Goal: Task Accomplishment & Management: Use online tool/utility

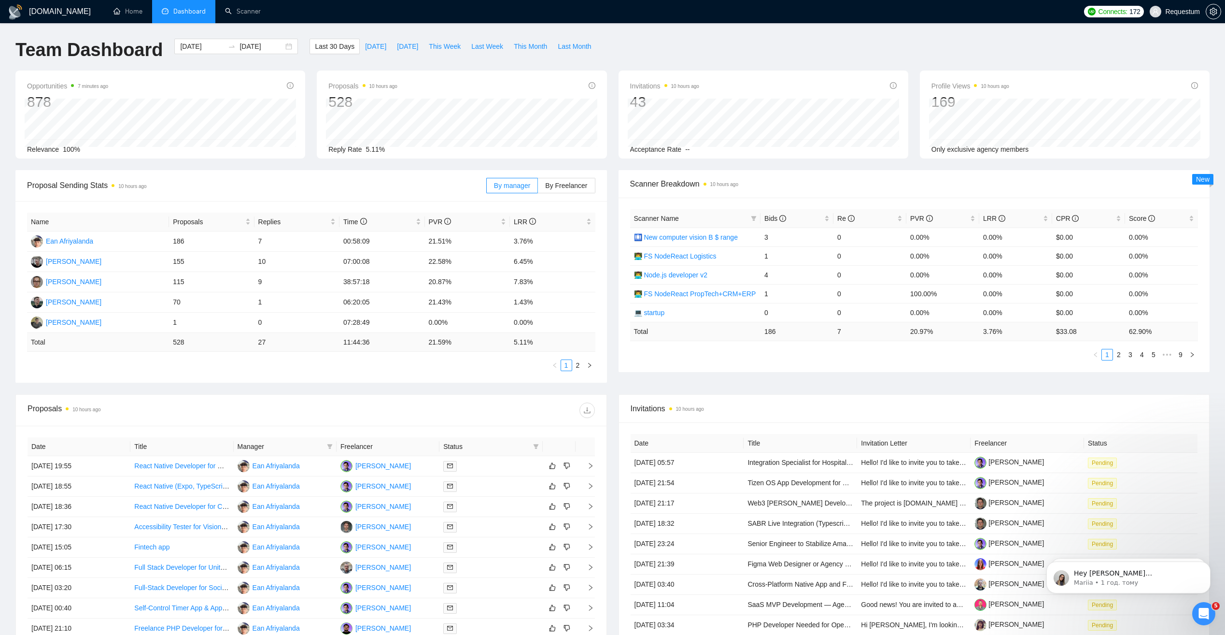
click at [173, 11] on span "Dashboard" at bounding box center [189, 11] width 32 height 8
click at [365, 43] on span "[DATE]" at bounding box center [375, 46] width 21 height 11
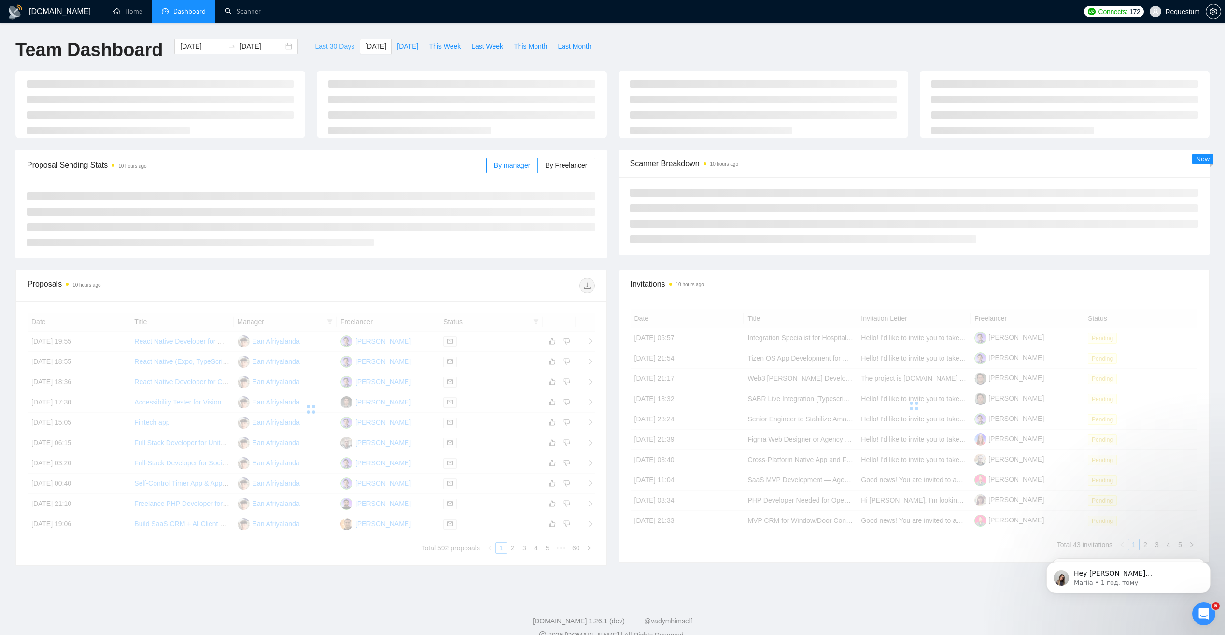
click at [315, 43] on span "Last 30 Days" at bounding box center [335, 46] width 40 height 11
type input "[DATE]"
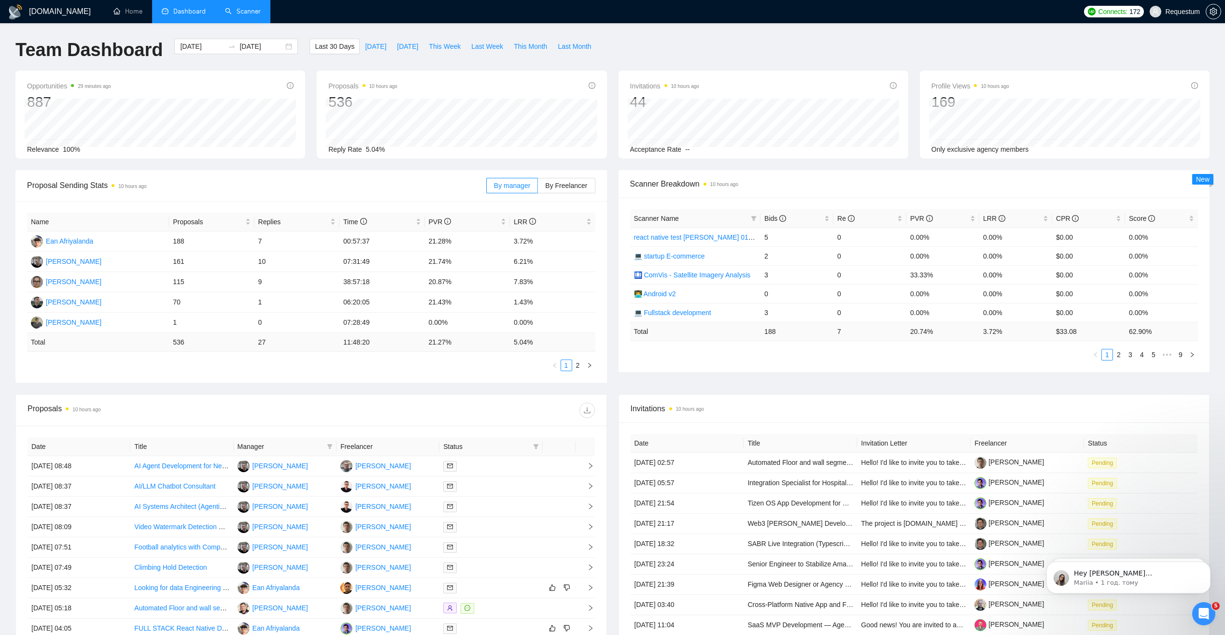
click at [253, 9] on link "Scanner" at bounding box center [243, 11] width 36 height 8
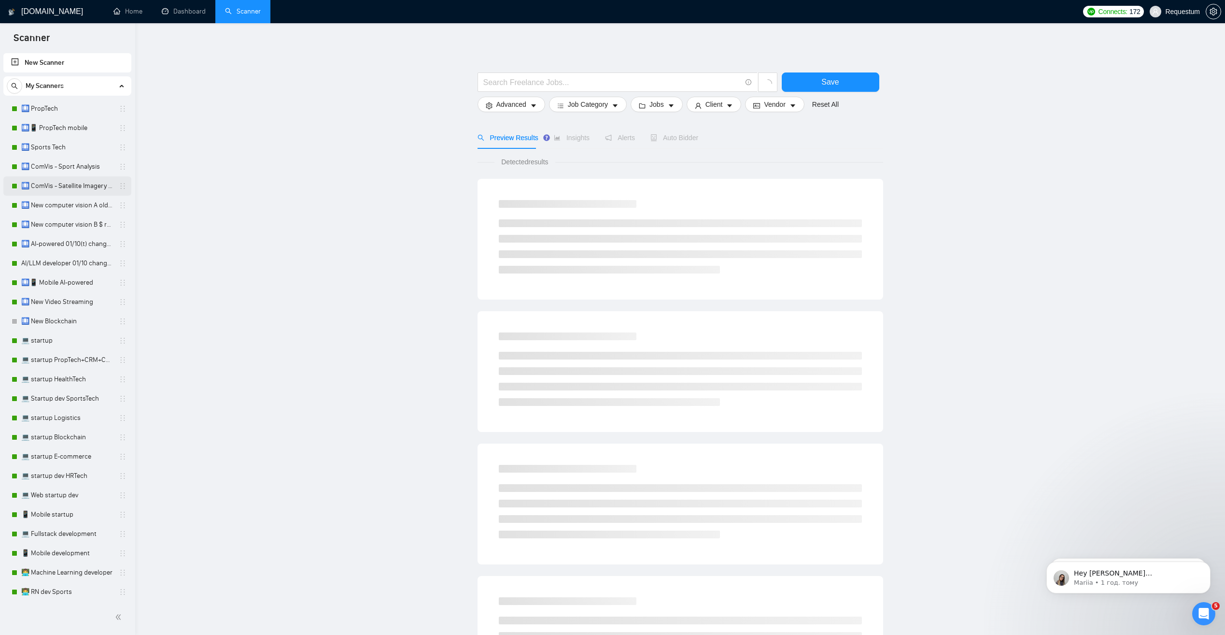
click at [50, 190] on link "🛄 ComVis - Satellite Imagery Analysis" at bounding box center [67, 185] width 92 height 19
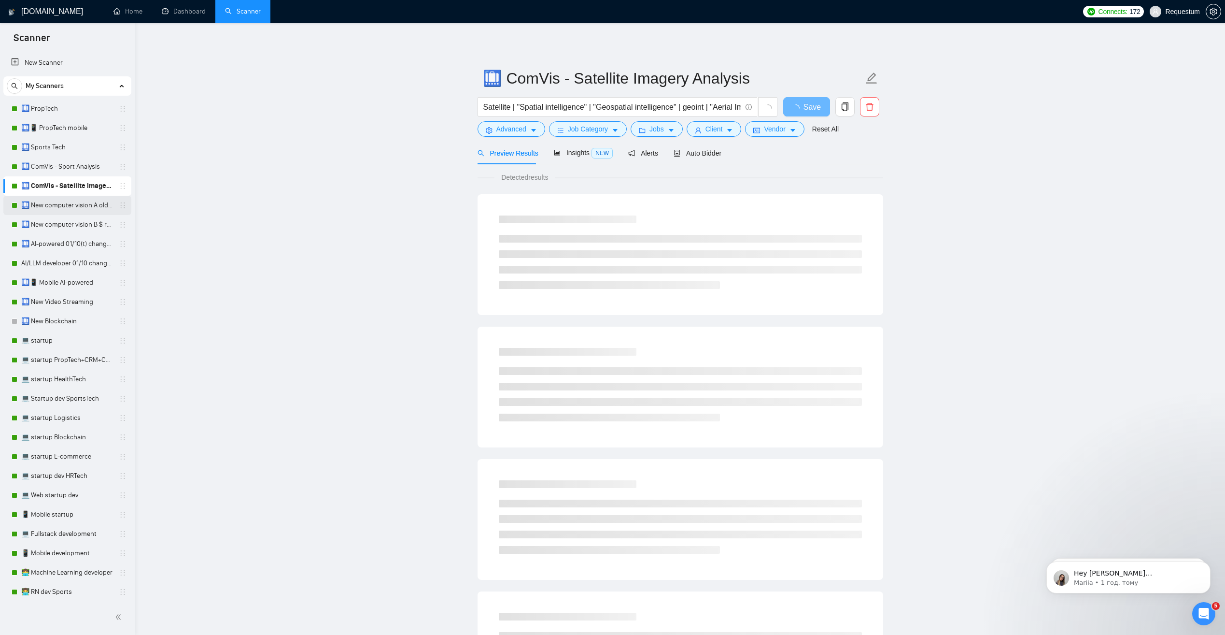
click at [58, 206] on link "🛄 New computer vision A old rate" at bounding box center [67, 205] width 92 height 19
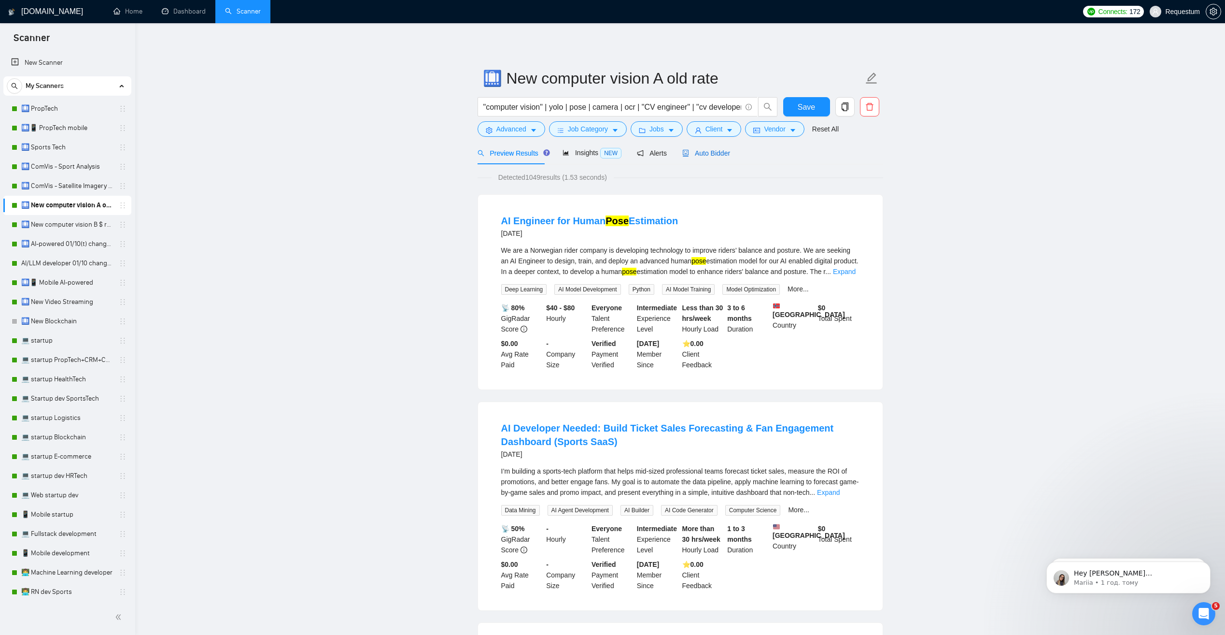
click at [702, 155] on span "Auto Bidder" at bounding box center [706, 153] width 48 height 8
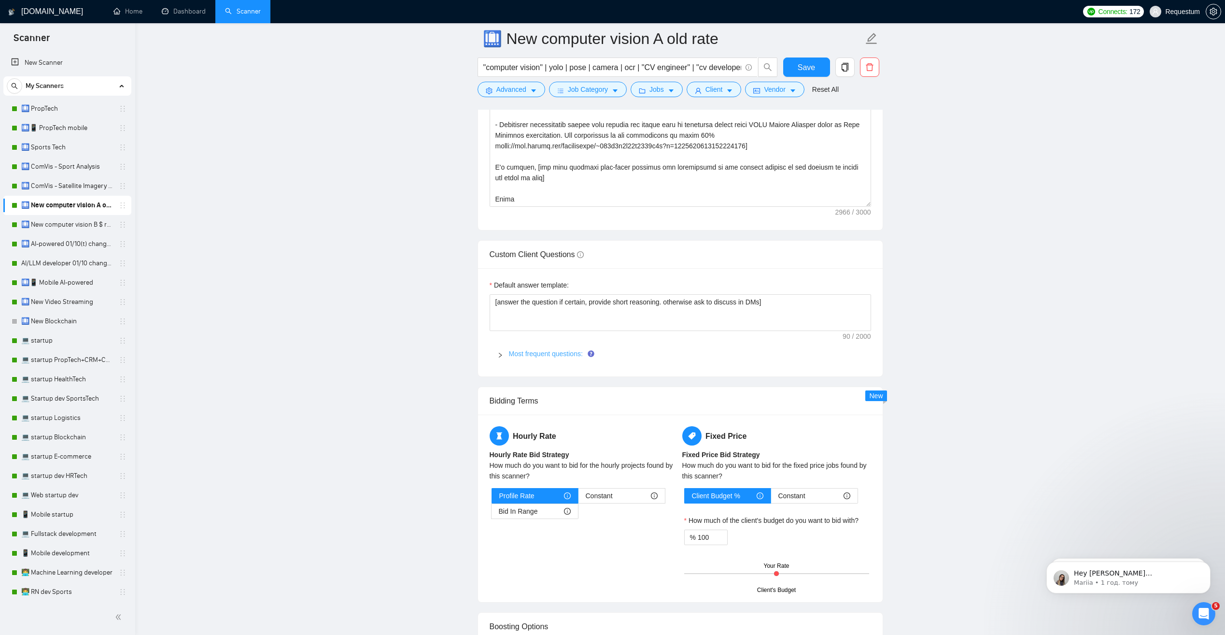
scroll to position [1401, 0]
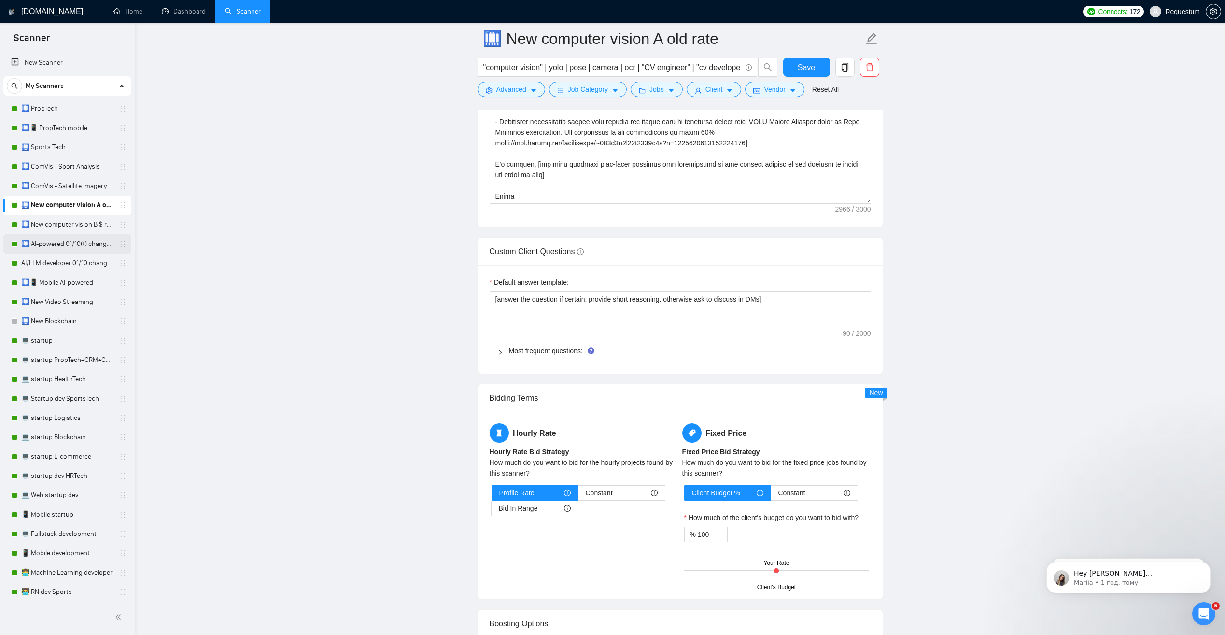
drag, startPoint x: 43, startPoint y: 222, endPoint x: 92, endPoint y: 235, distance: 50.5
click at [43, 222] on link "🛄 New computer vision B $ range" at bounding box center [67, 224] width 92 height 19
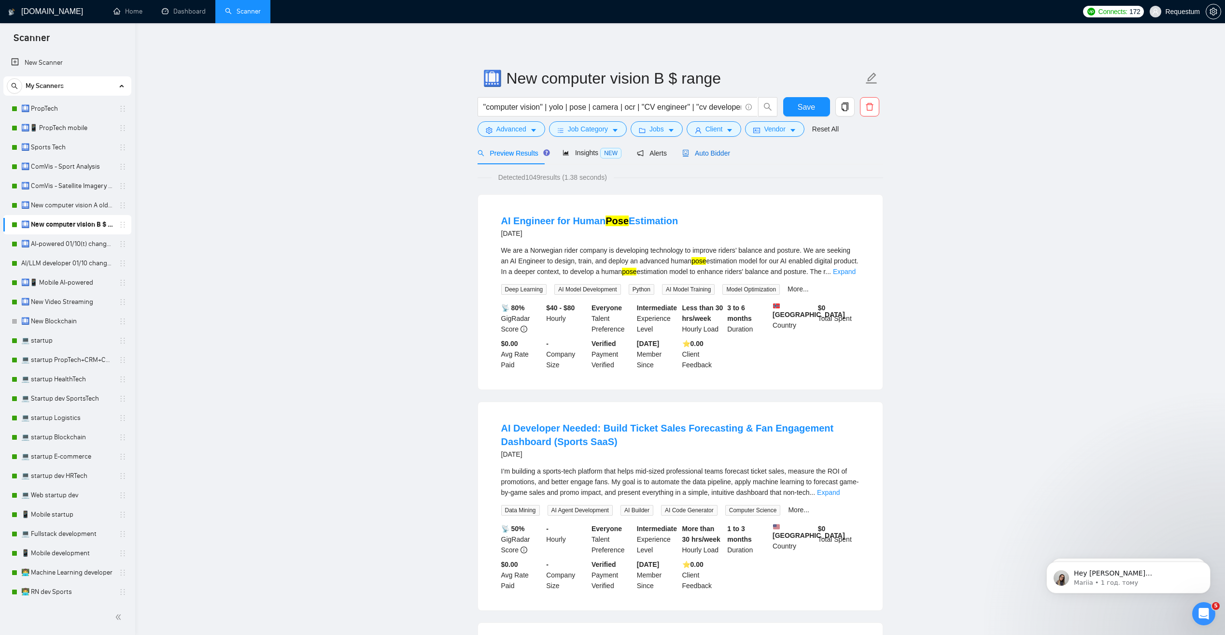
click at [707, 153] on span "Auto Bidder" at bounding box center [706, 153] width 48 height 8
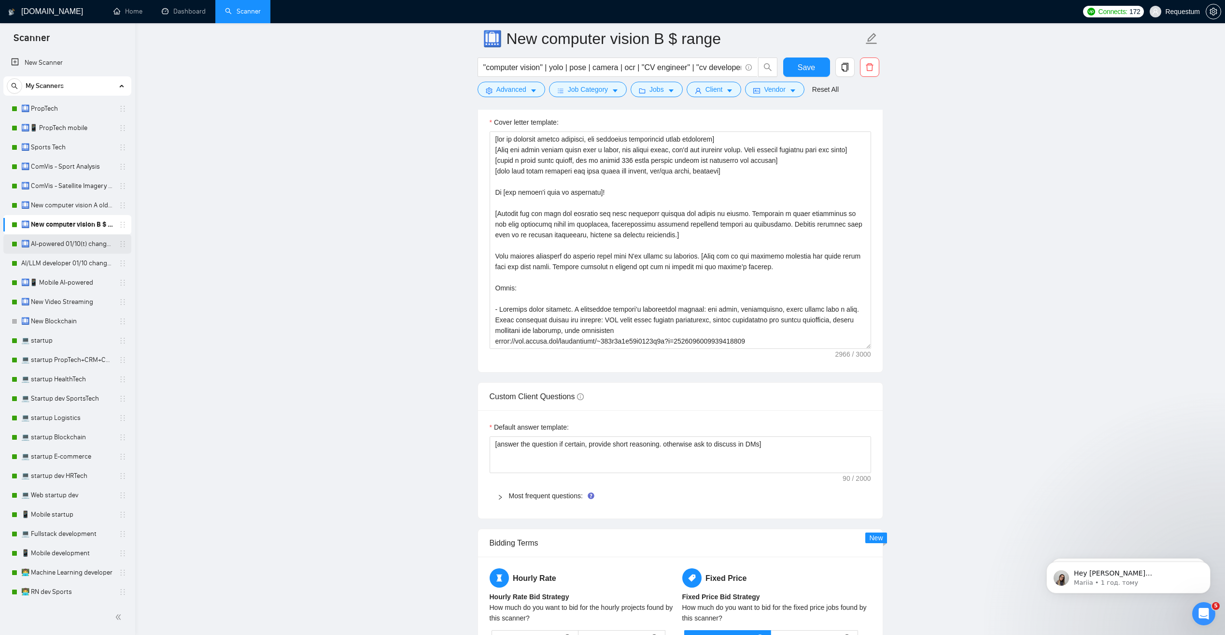
click at [57, 243] on link "🛄 AI-powered 01/10(t) changed end" at bounding box center [67, 243] width 92 height 19
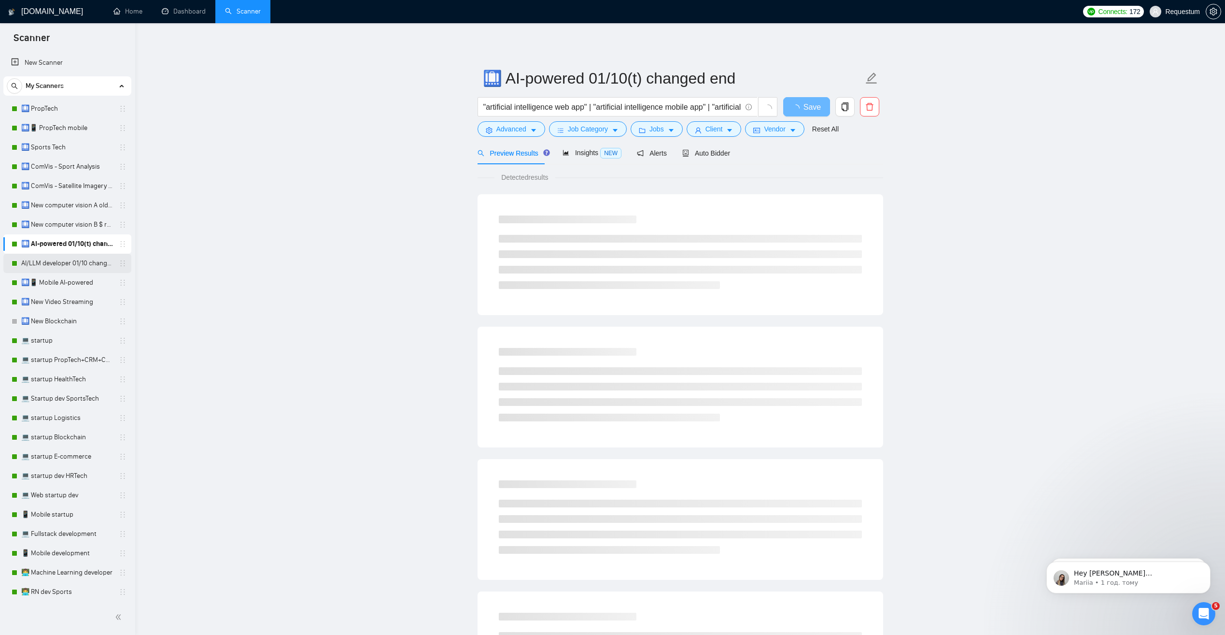
click at [58, 264] on link "AI/LLM developer 01/10 changed end" at bounding box center [67, 263] width 92 height 19
click at [60, 243] on link "🛄 AI-powered 01/10(t) changed end" at bounding box center [67, 243] width 92 height 19
click at [707, 155] on span "Auto Bidder" at bounding box center [706, 153] width 48 height 8
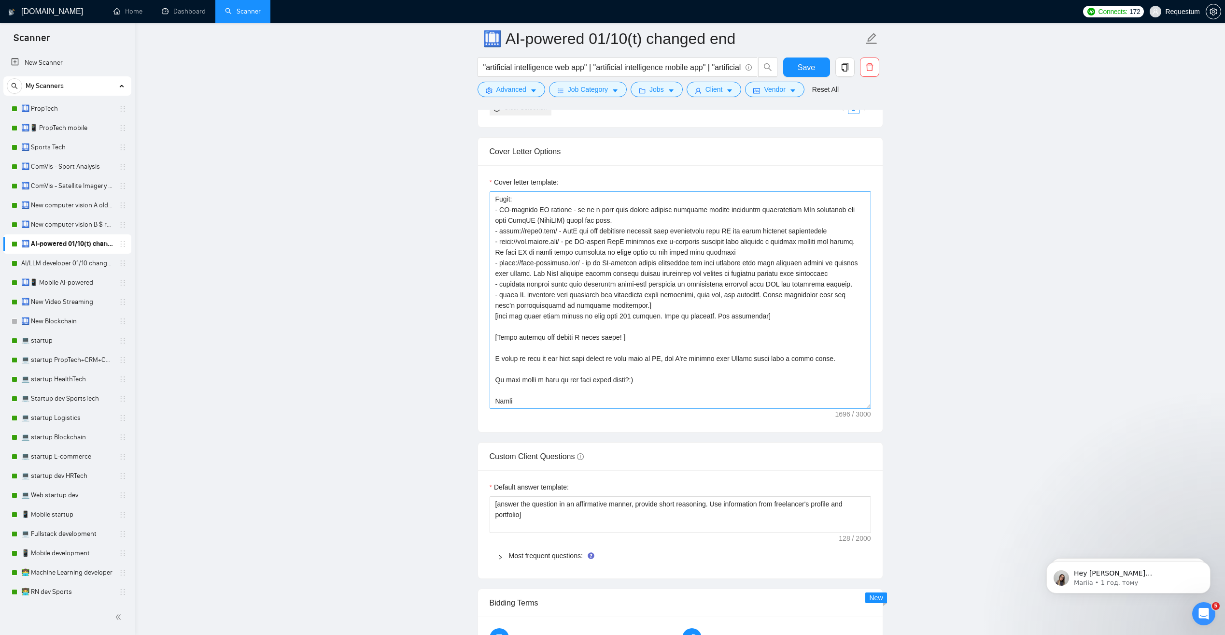
scroll to position [1063, 0]
click at [51, 261] on link "AI/LLM developer 01/10 changed end" at bounding box center [67, 263] width 92 height 19
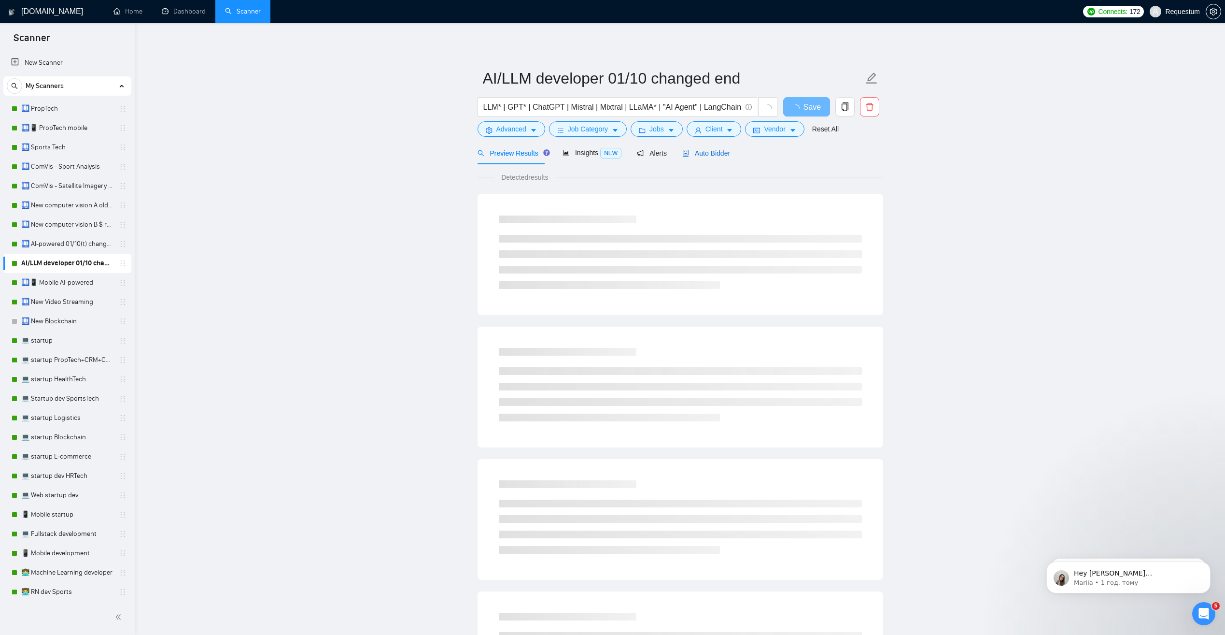
click at [704, 158] on div "Auto Bidder" at bounding box center [706, 153] width 48 height 11
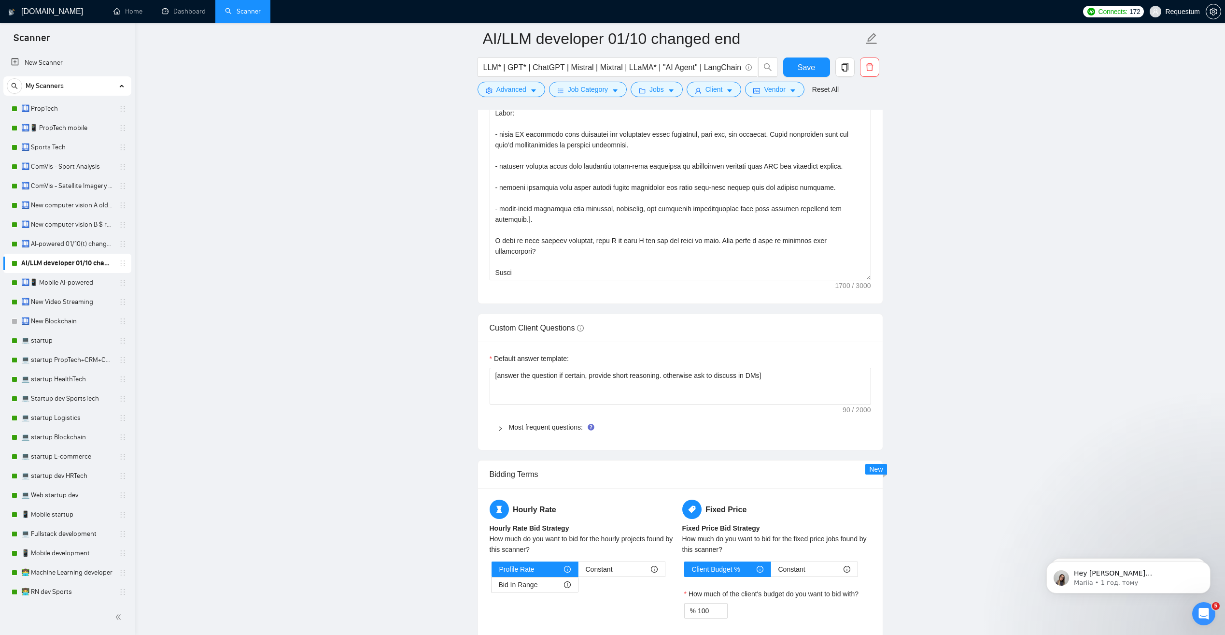
scroll to position [1063, 0]
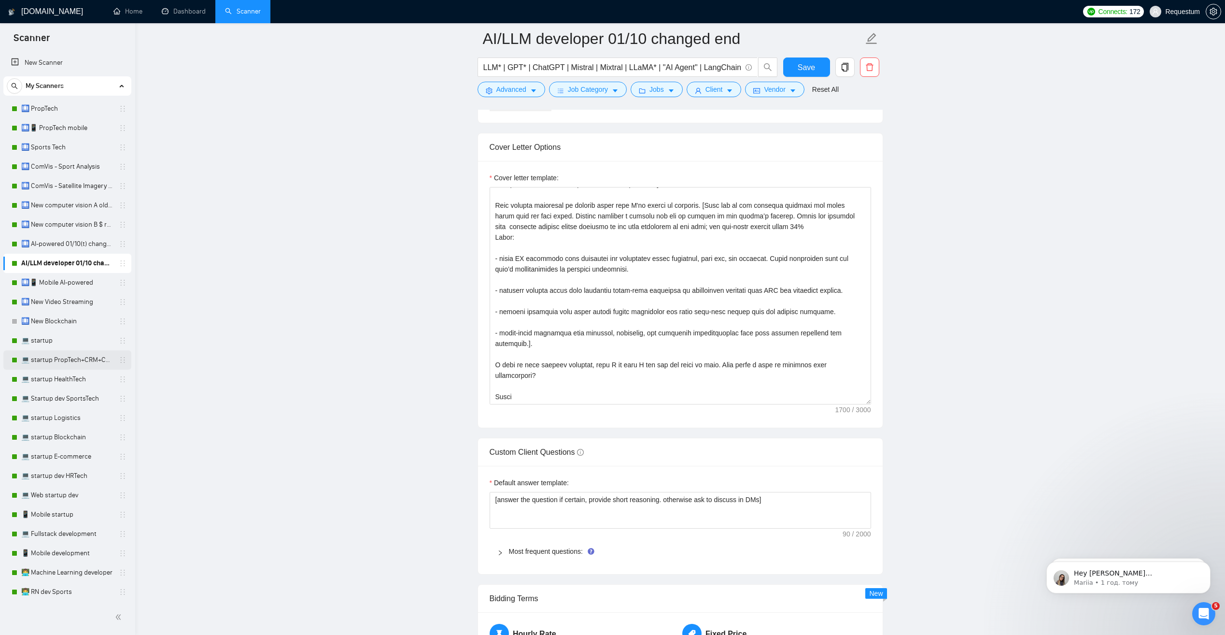
click at [38, 360] on link "💻 startup PropTech+CRM+Construction" at bounding box center [67, 359] width 92 height 19
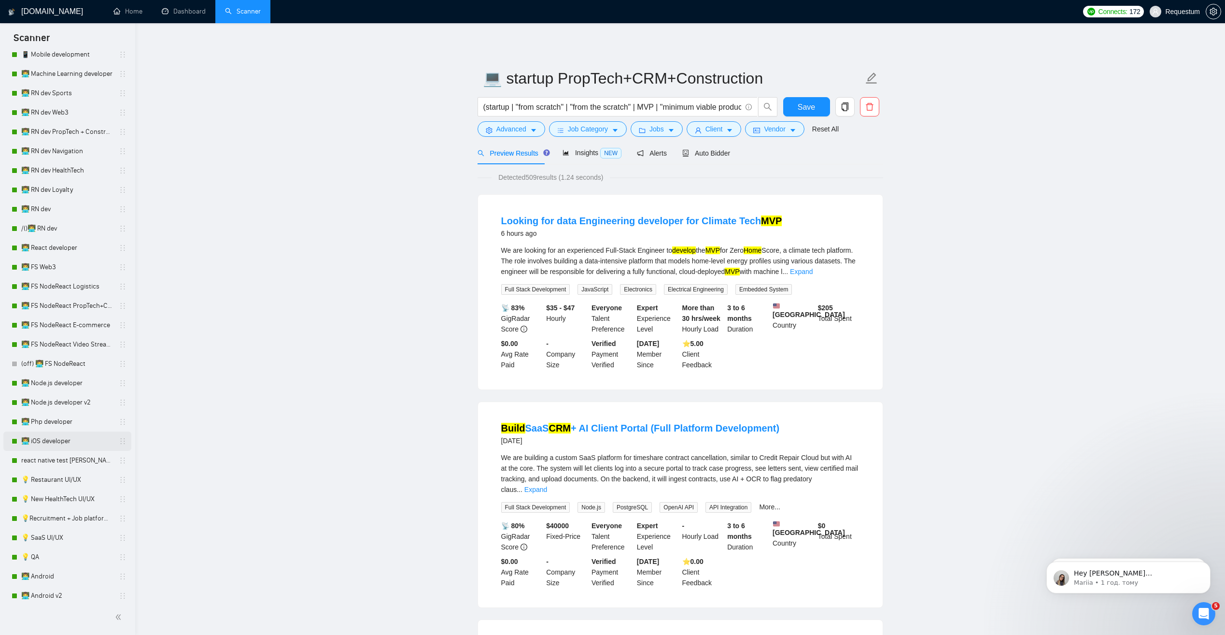
scroll to position [531, 0]
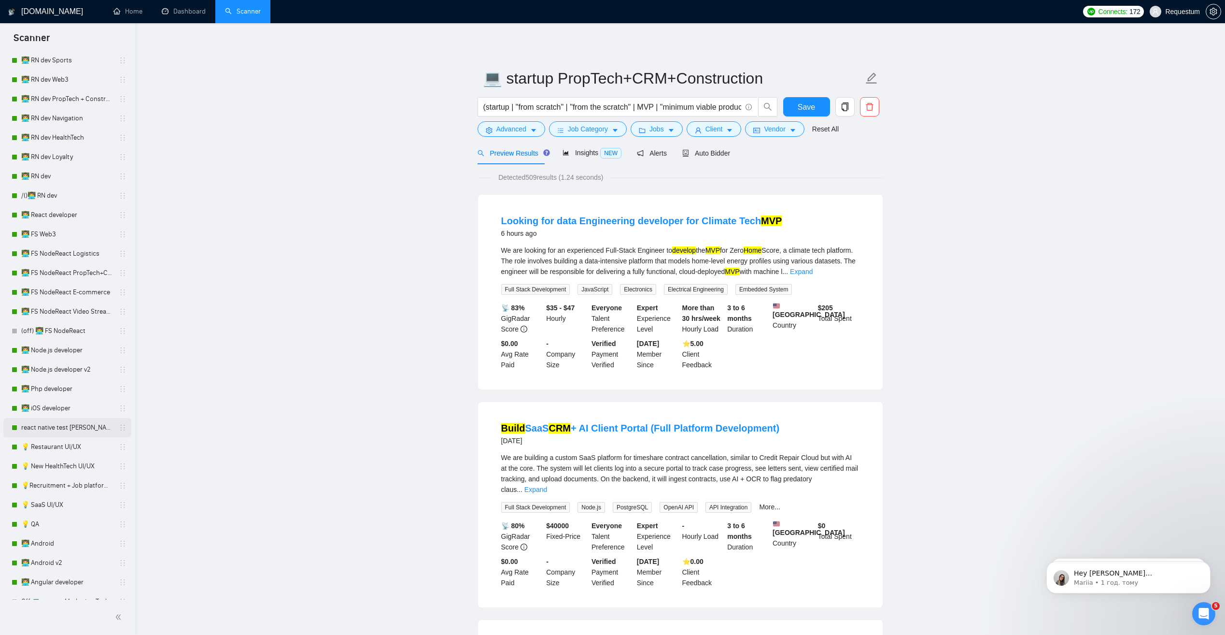
click at [49, 425] on link "react native test [PERSON_NAME] 01/10" at bounding box center [67, 427] width 92 height 19
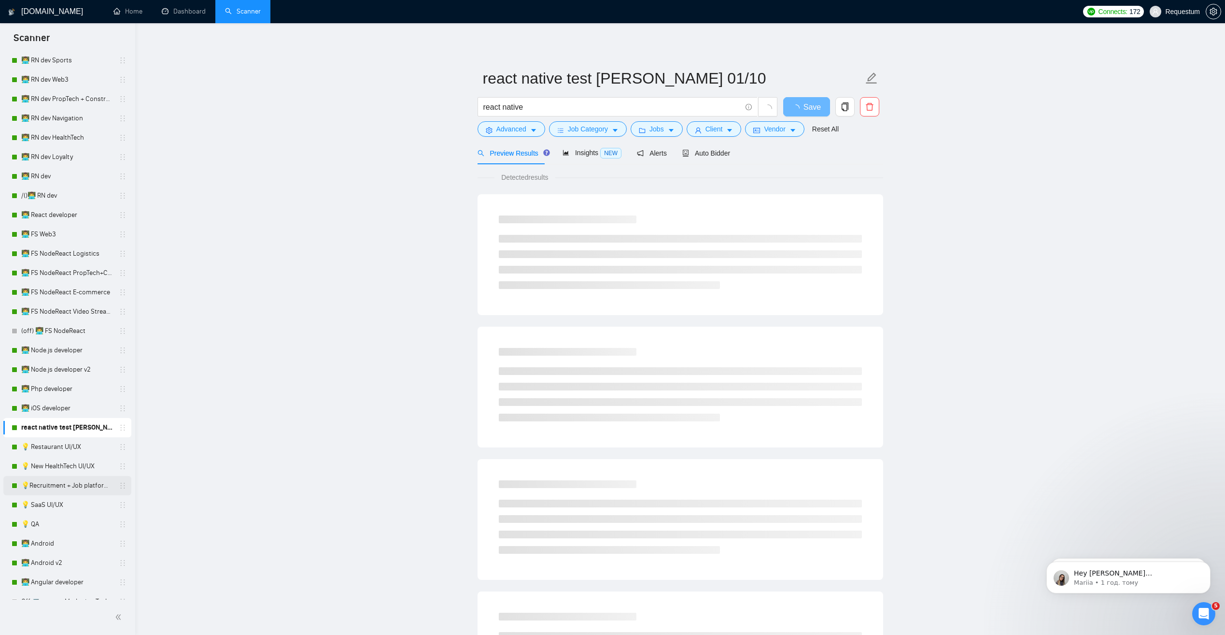
click at [62, 487] on link "💡Recruitment + Job platform UI/UX" at bounding box center [67, 485] width 92 height 19
click at [58, 434] on link "react native test [PERSON_NAME] 01/10" at bounding box center [67, 427] width 92 height 19
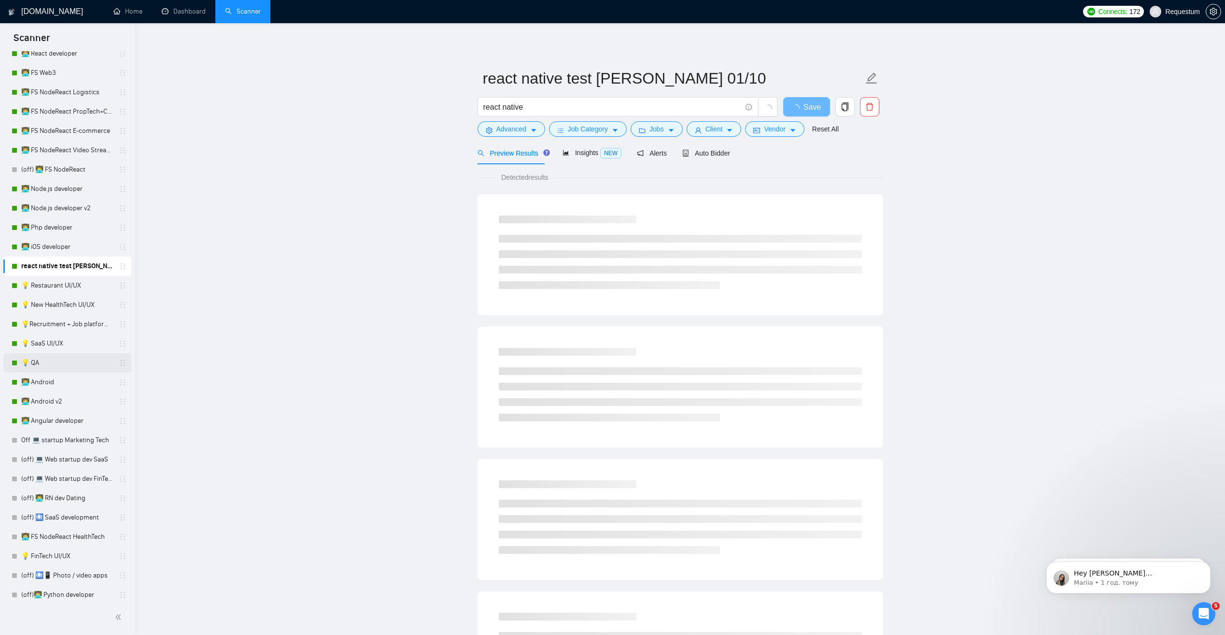
scroll to position [724, 0]
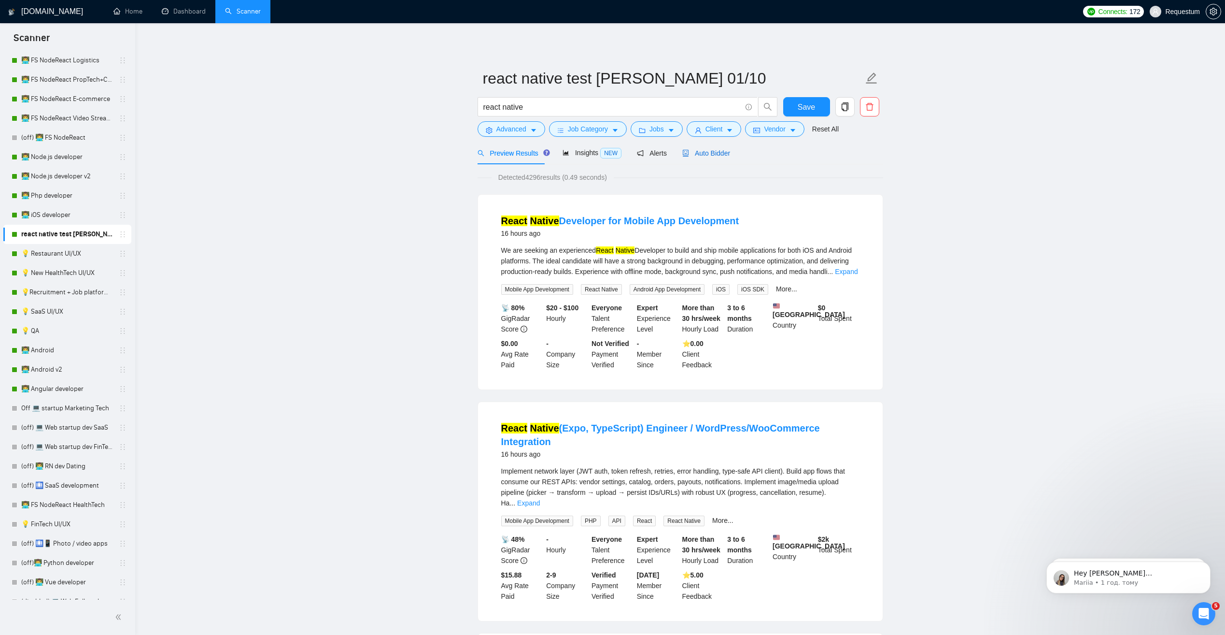
click at [707, 154] on span "Auto Bidder" at bounding box center [706, 153] width 48 height 8
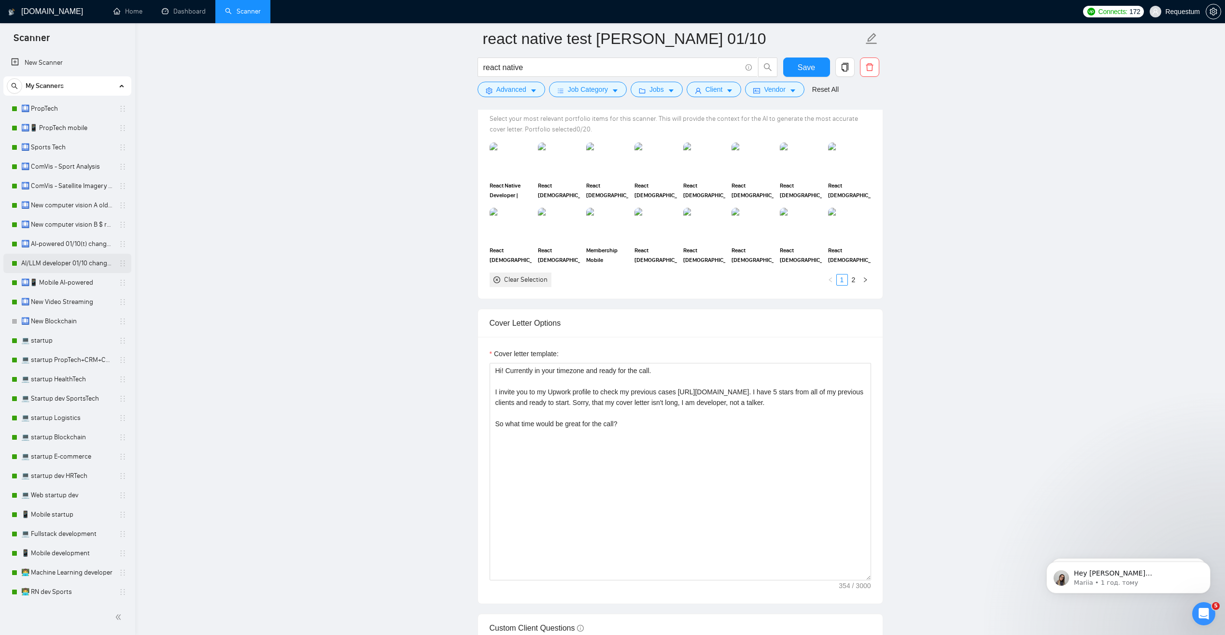
click at [59, 263] on link "AI/LLM developer 01/10 changed end" at bounding box center [67, 263] width 92 height 19
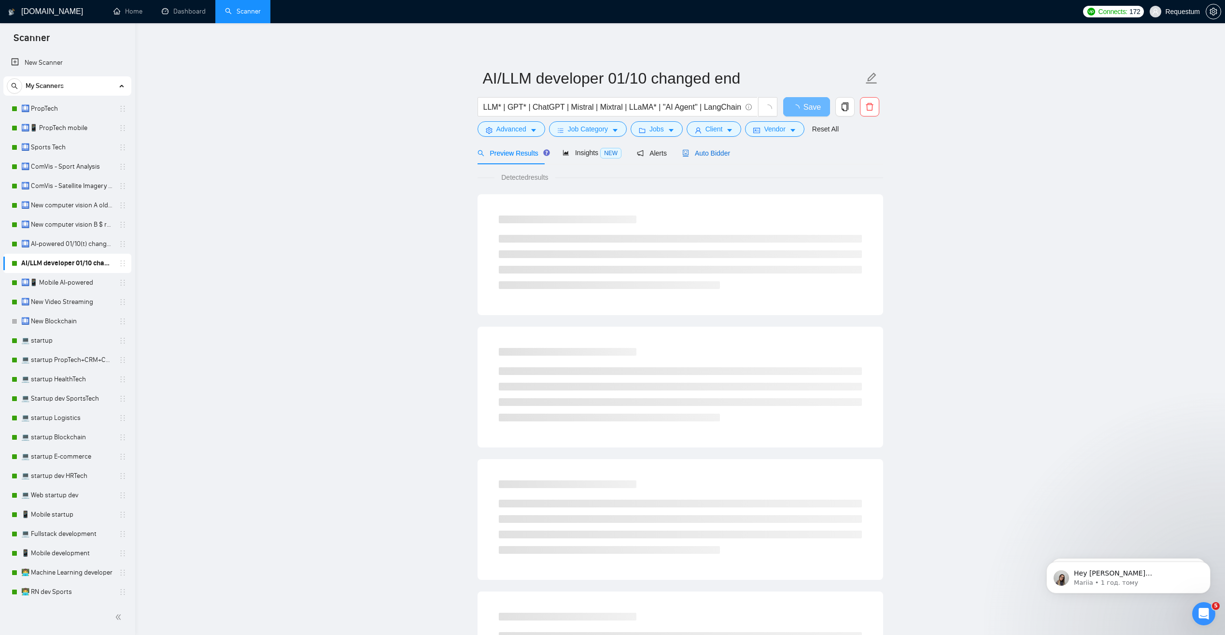
click at [703, 149] on span "Auto Bidder" at bounding box center [706, 153] width 48 height 8
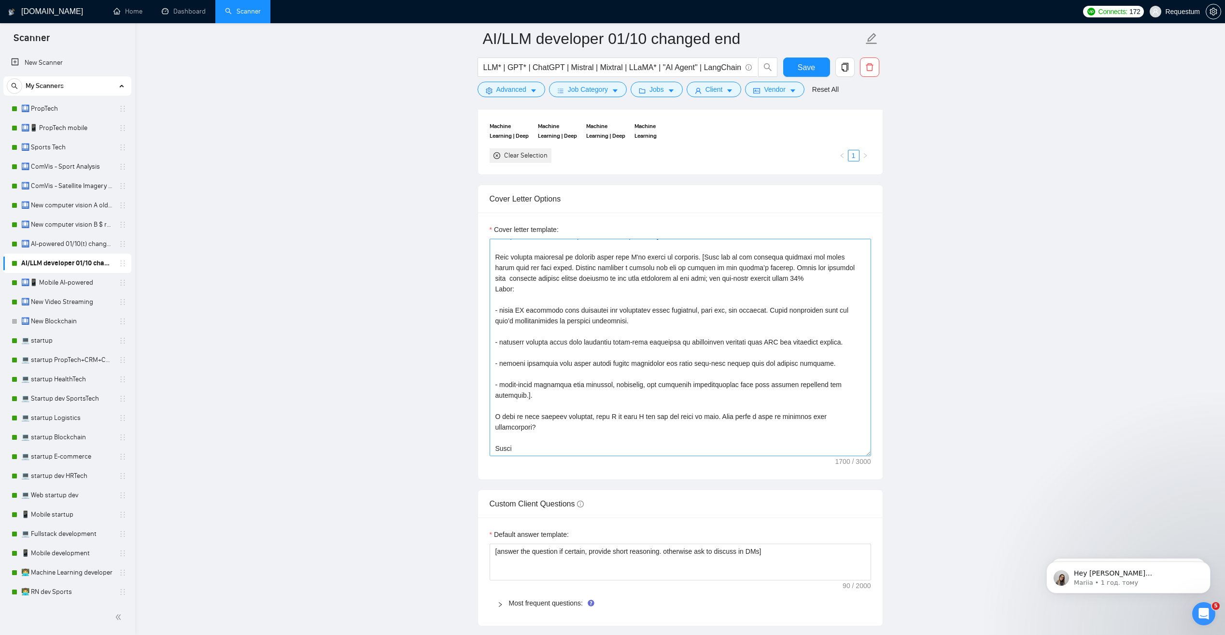
scroll to position [1014, 0]
click at [76, 248] on link "🛄 AI-powered 01/10(t) changed end" at bounding box center [67, 243] width 92 height 19
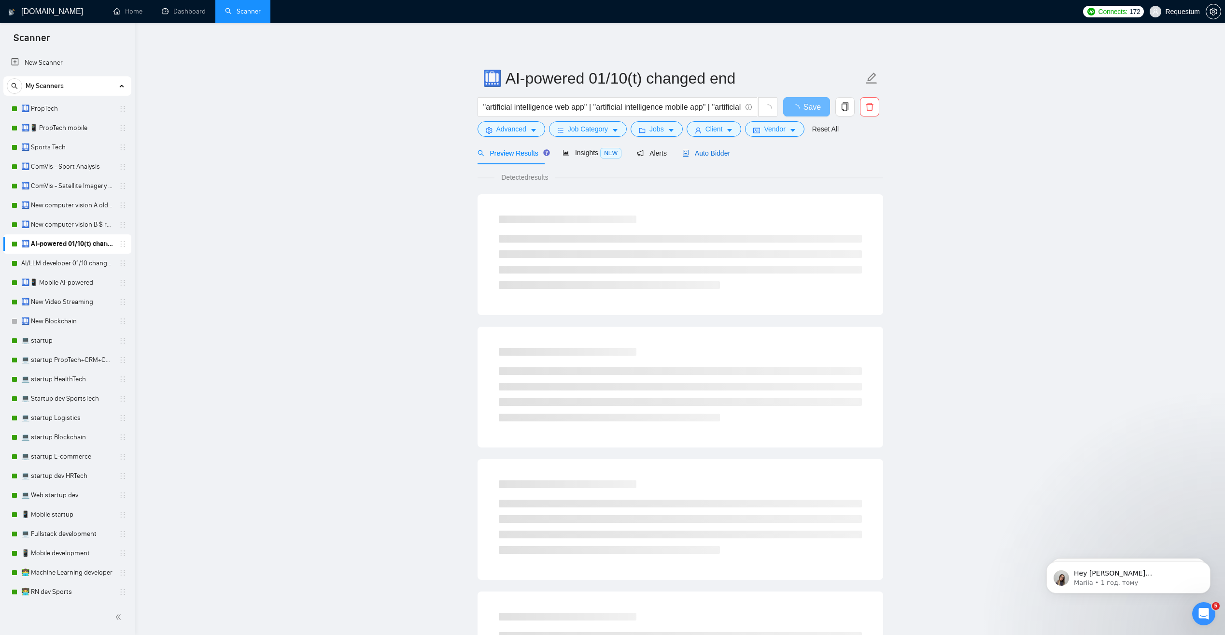
click at [715, 156] on span "Auto Bidder" at bounding box center [706, 153] width 48 height 8
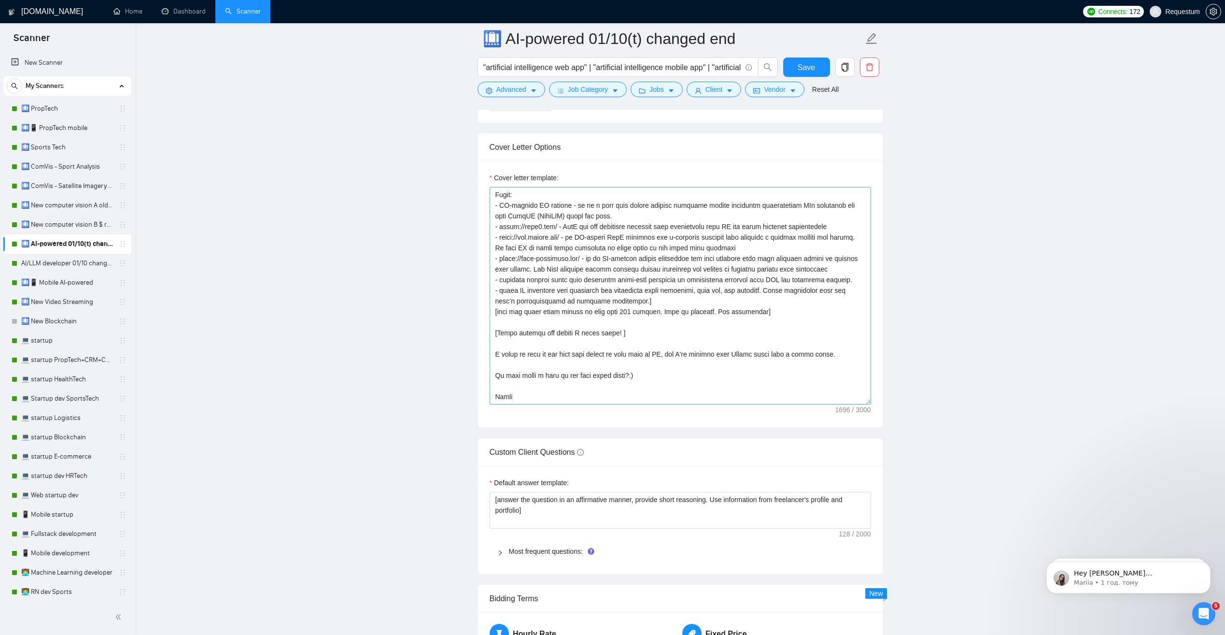
scroll to position [74, 0]
click at [71, 225] on link "🛄 New computer vision B $ range" at bounding box center [67, 224] width 92 height 19
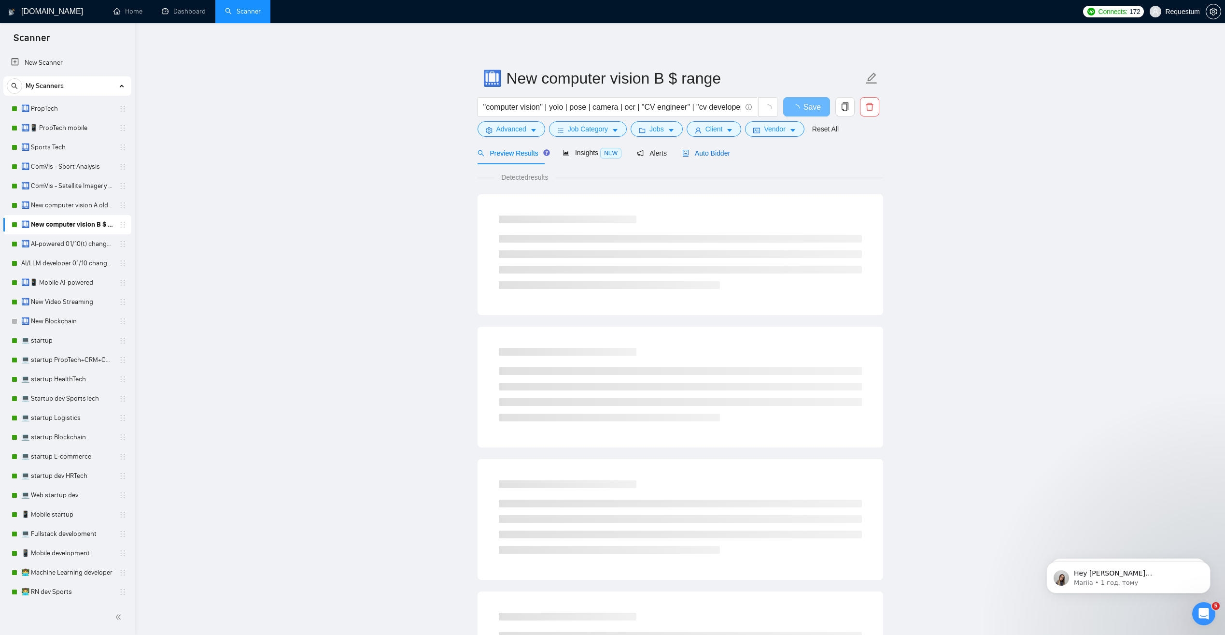
click at [704, 158] on div "Auto Bidder" at bounding box center [706, 153] width 48 height 11
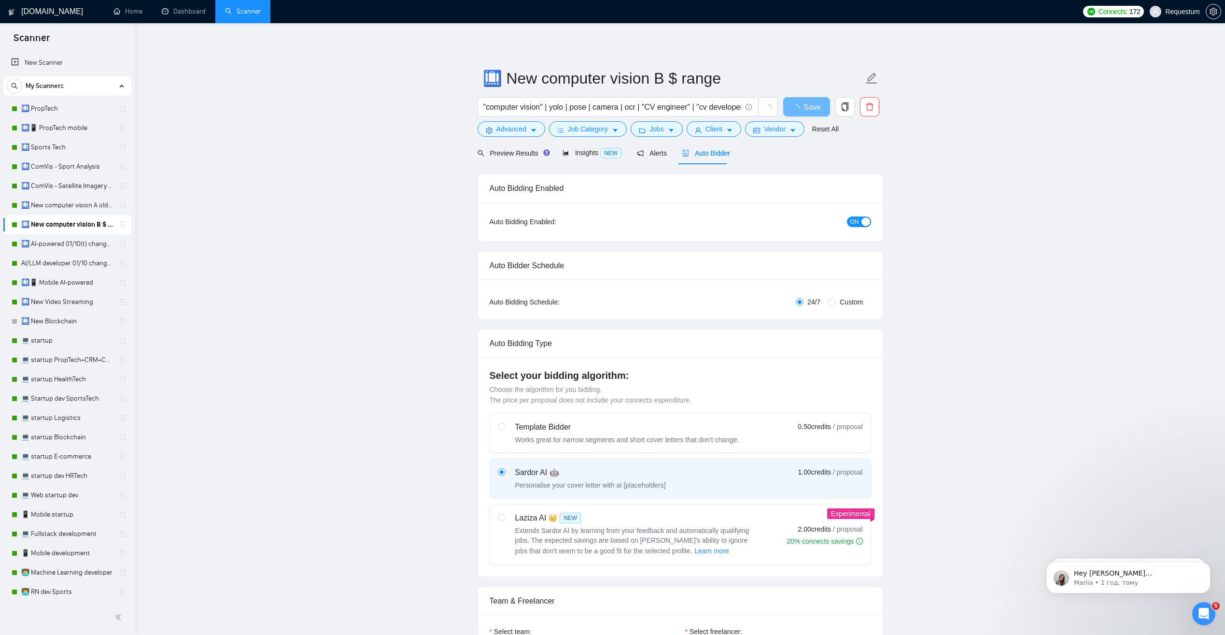
radio input "false"
radio input "true"
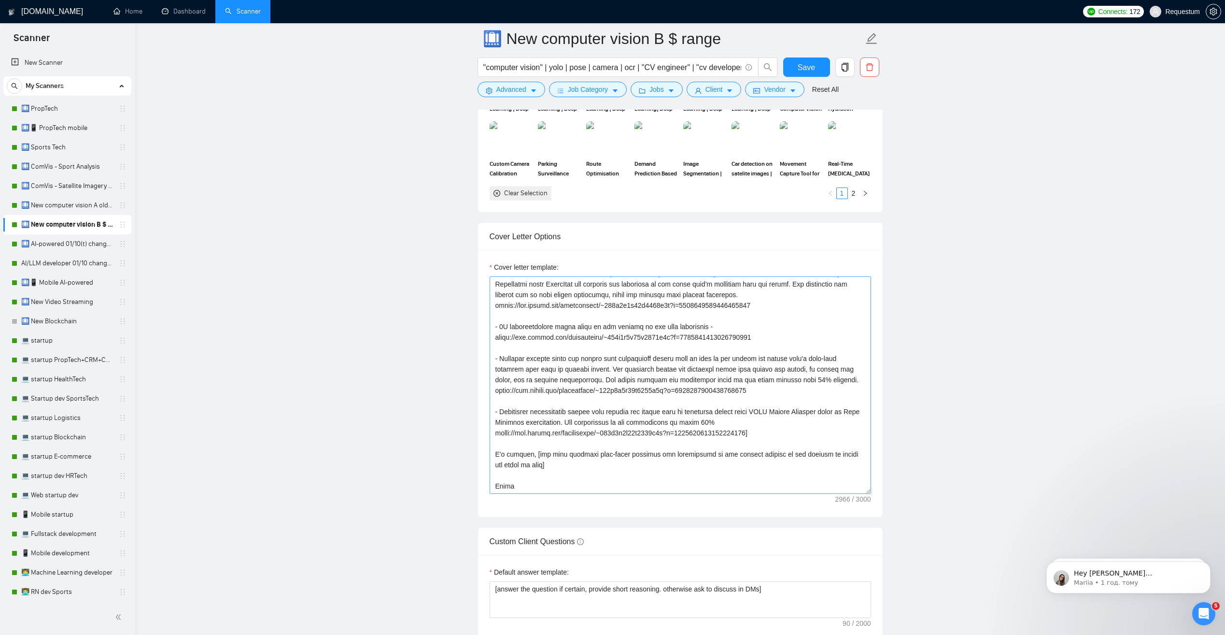
scroll to position [287, 0]
click at [45, 204] on link "🛄 New computer vision A old rate" at bounding box center [67, 205] width 92 height 19
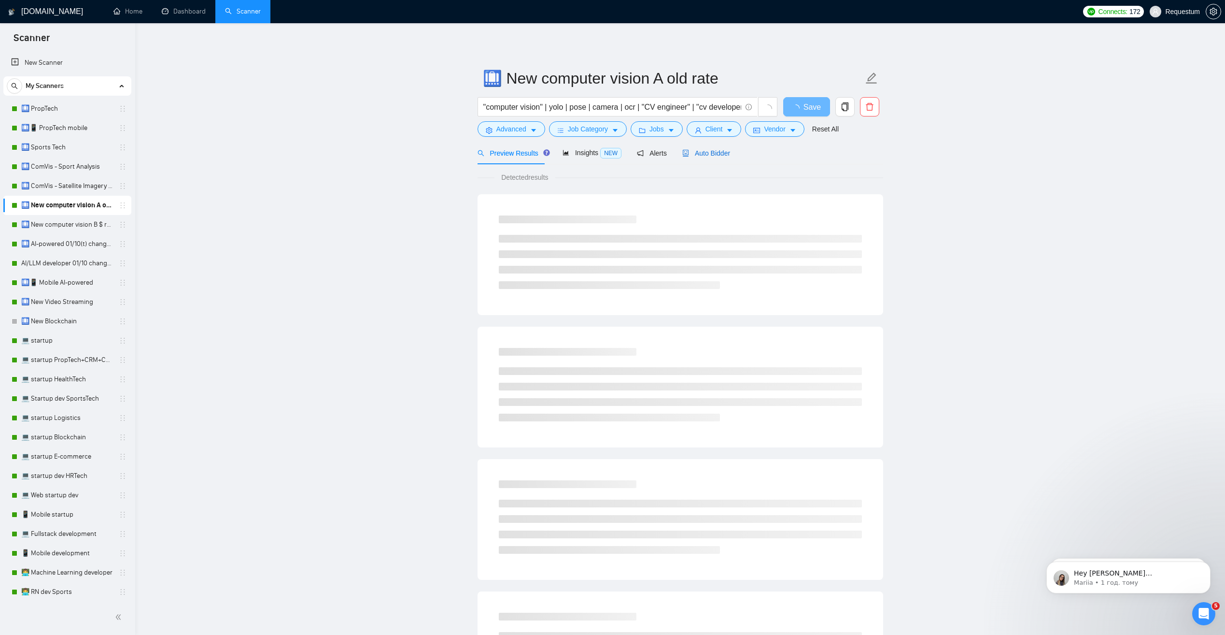
click at [709, 154] on span "Auto Bidder" at bounding box center [706, 153] width 48 height 8
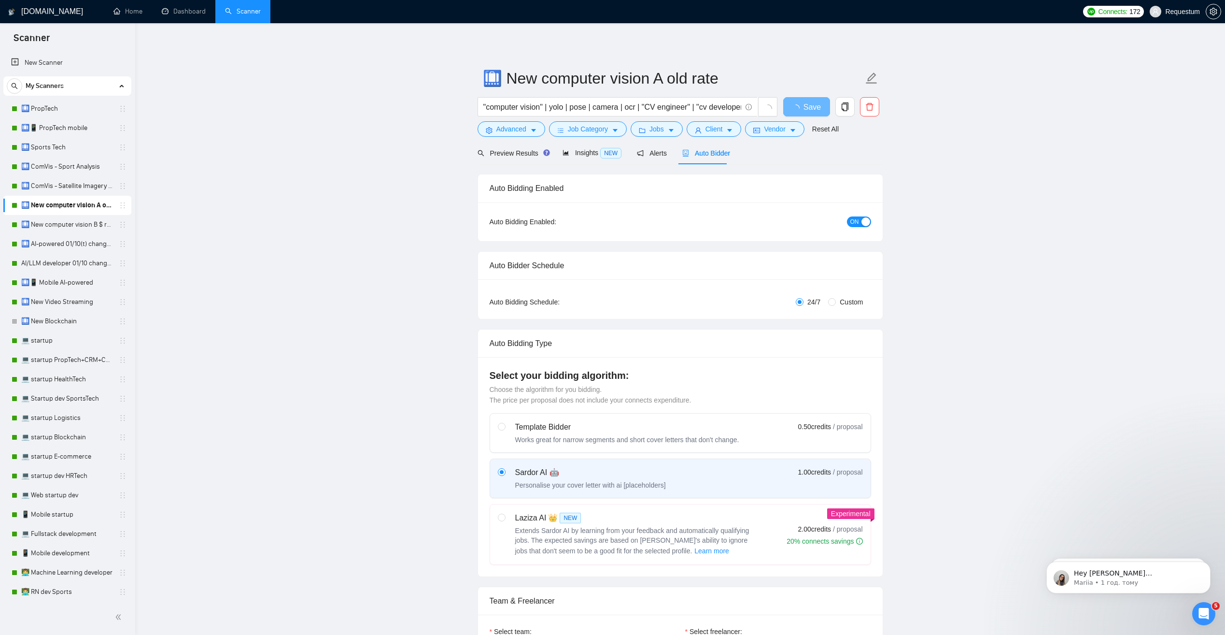
radio input "false"
radio input "true"
checkbox input "true"
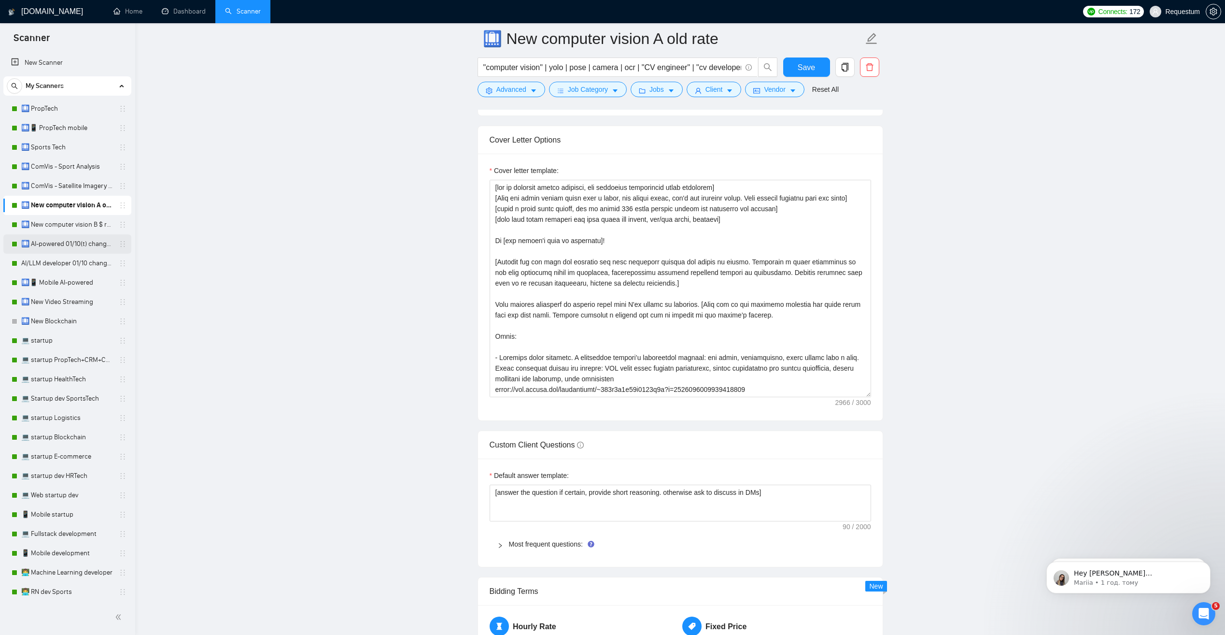
click at [52, 246] on link "🛄 AI-powered 01/10(t) changed end" at bounding box center [67, 243] width 92 height 19
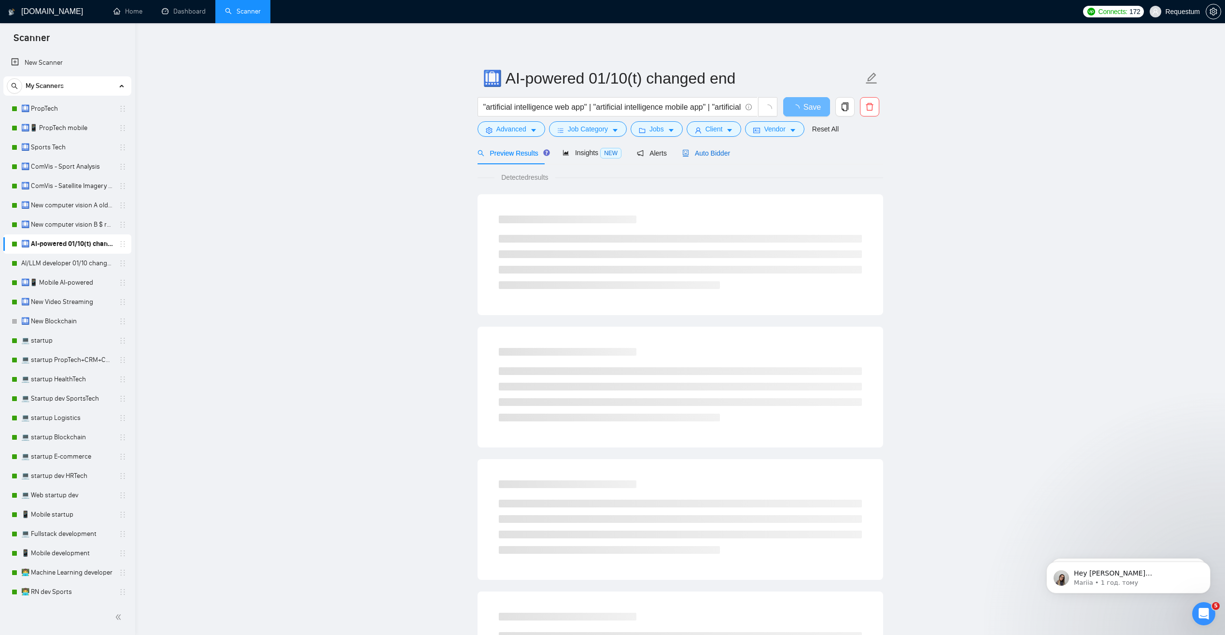
click at [699, 152] on span "Auto Bidder" at bounding box center [706, 153] width 48 height 8
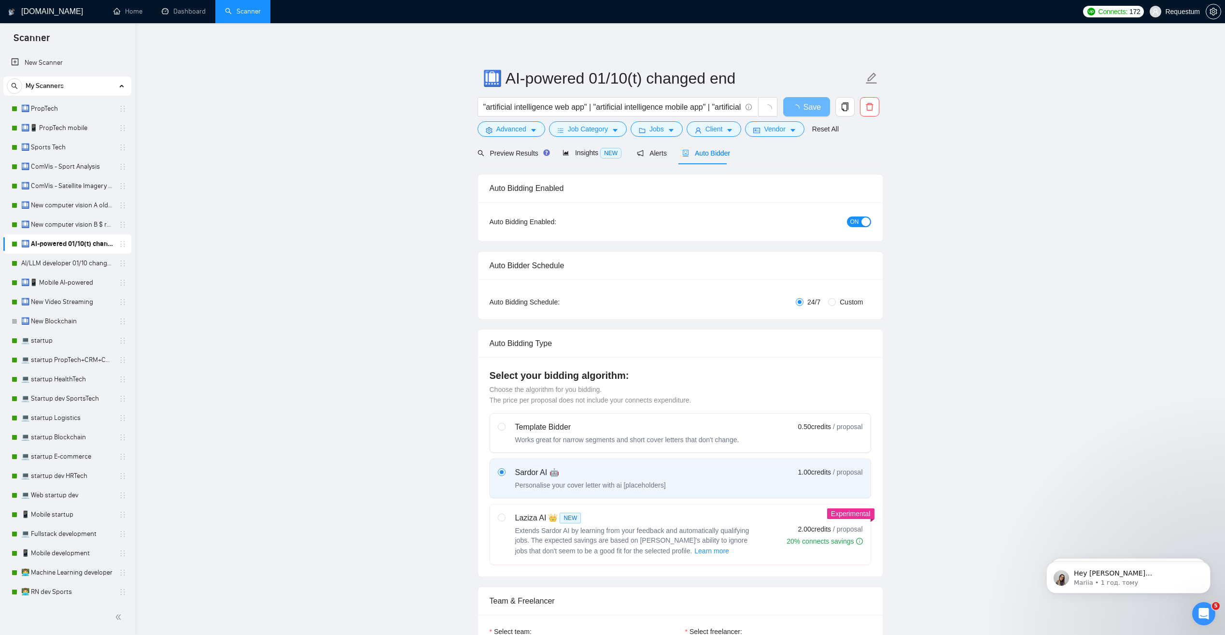
checkbox input "true"
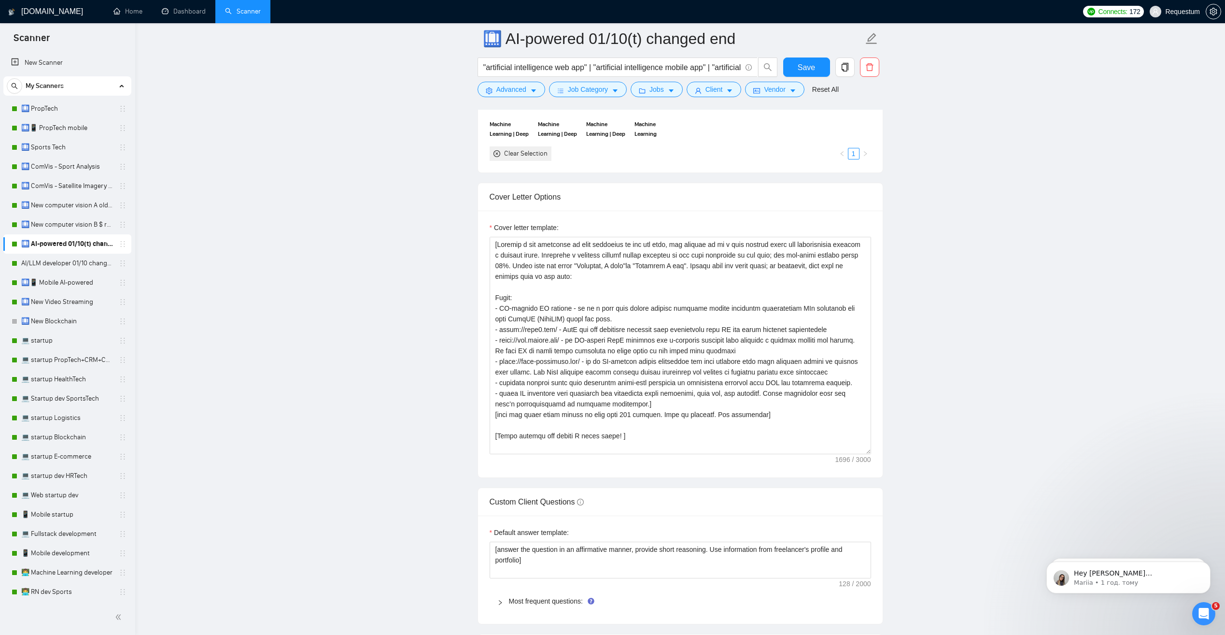
scroll to position [966, 0]
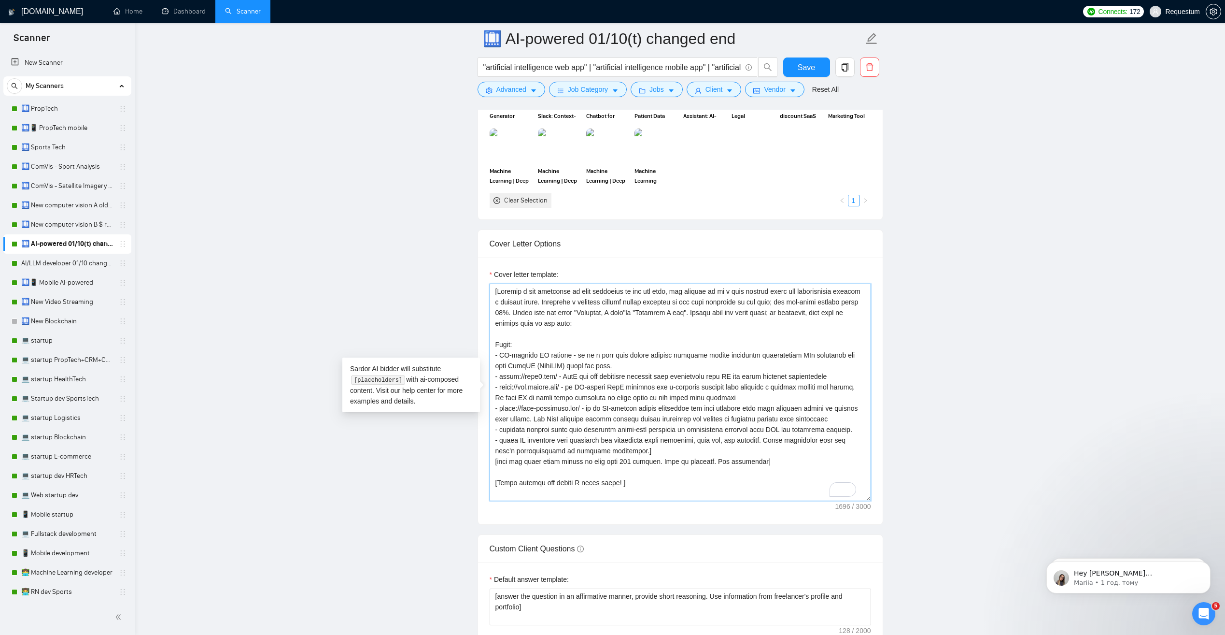
drag, startPoint x: 498, startPoint y: 312, endPoint x: 561, endPoint y: 322, distance: 63.5
click at [561, 322] on textarea "Cover letter template:" at bounding box center [681, 392] width 382 height 217
click at [806, 379] on textarea "Cover letter template:" at bounding box center [681, 392] width 382 height 217
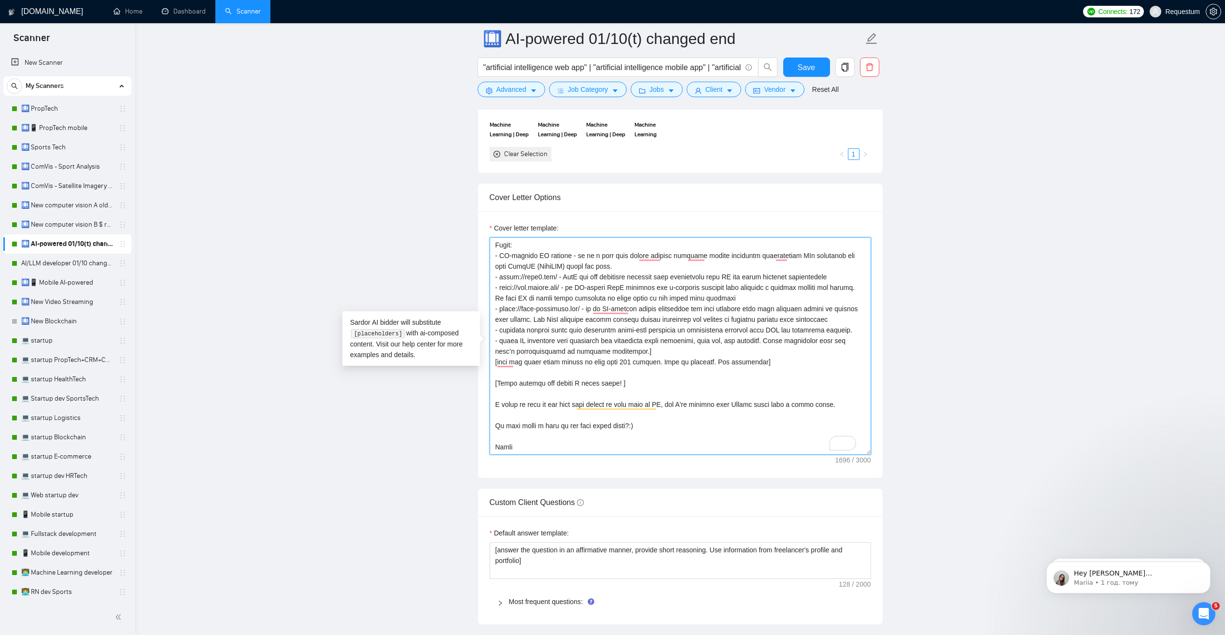
scroll to position [1159, 0]
